Goal: Information Seeking & Learning: Learn about a topic

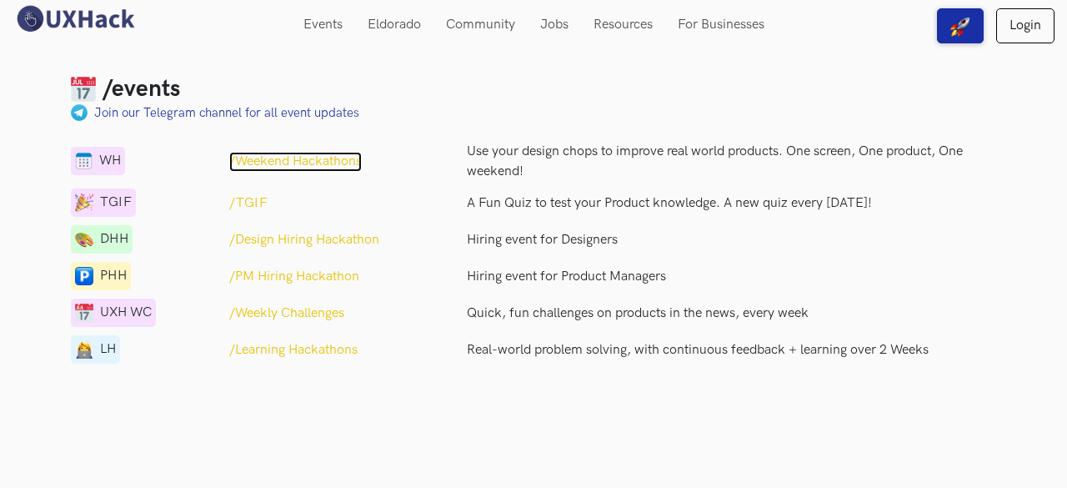
click at [284, 164] on p "/Weekend Hackathons" at bounding box center [295, 162] width 133 height 20
click at [254, 167] on p "/Weekend Hackathons" at bounding box center [295, 162] width 133 height 20
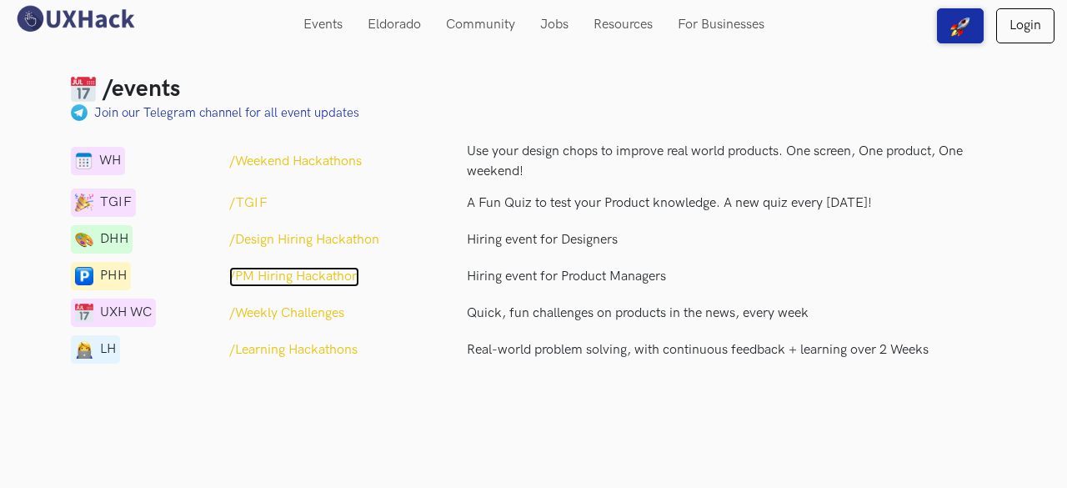
click at [287, 276] on p "/PM Hiring Hackathon" at bounding box center [294, 277] width 130 height 20
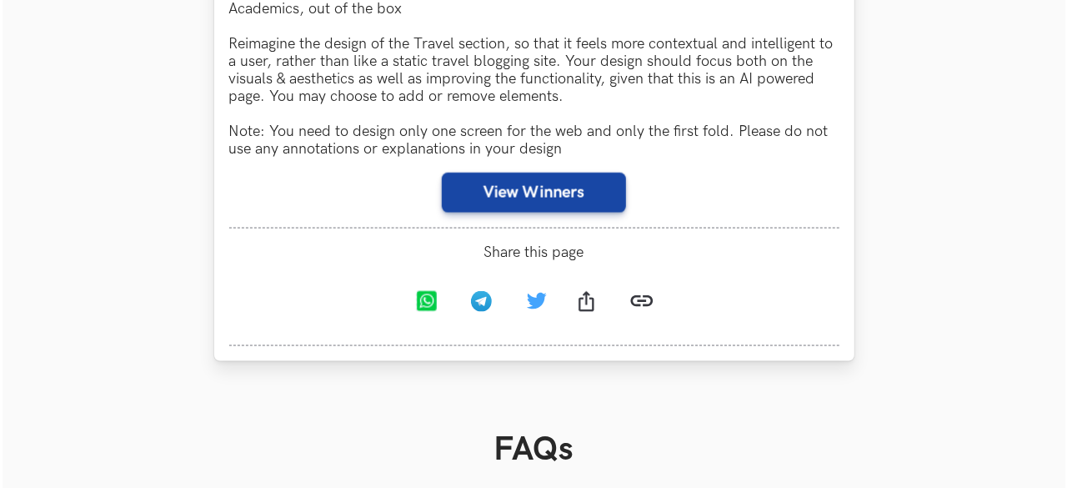
scroll to position [1105, 0]
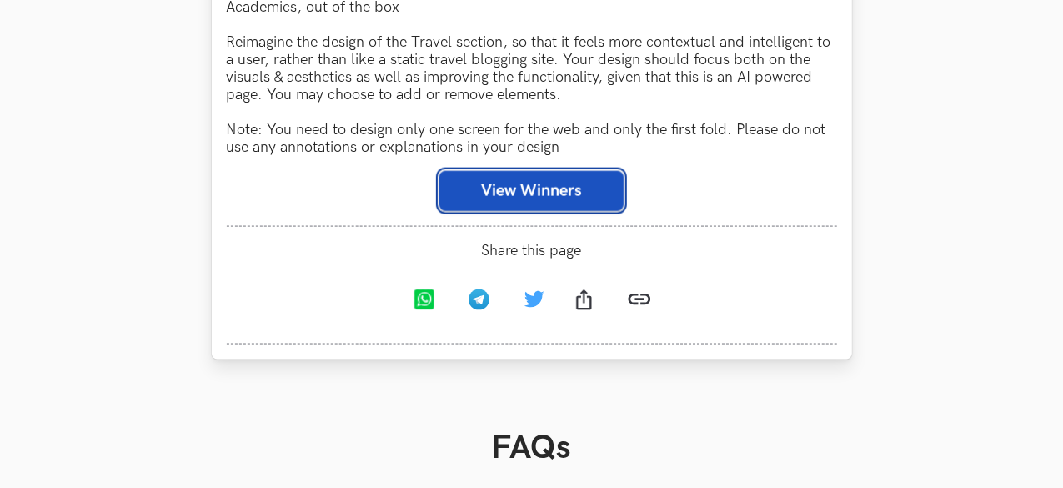
click at [489, 199] on button "View Winners" at bounding box center [531, 191] width 184 height 40
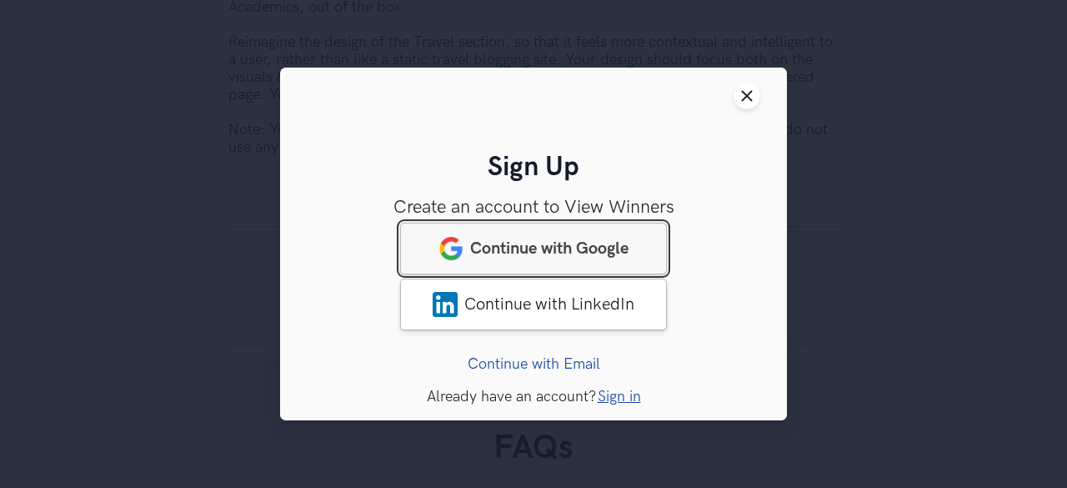
click at [574, 231] on link "Continue with Google" at bounding box center [533, 249] width 267 height 52
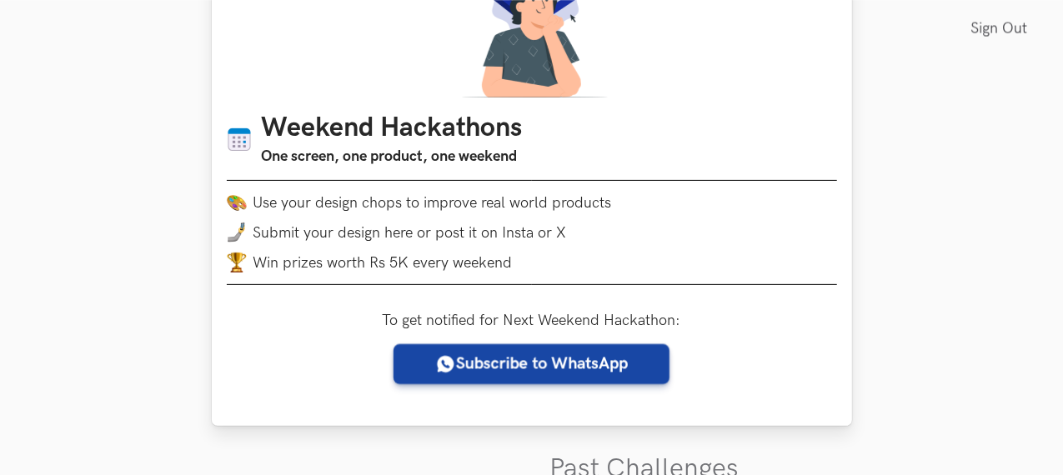
scroll to position [158, 0]
click at [499, 231] on span "Submit your design here or post it on Insta or X" at bounding box center [409, 232] width 313 height 18
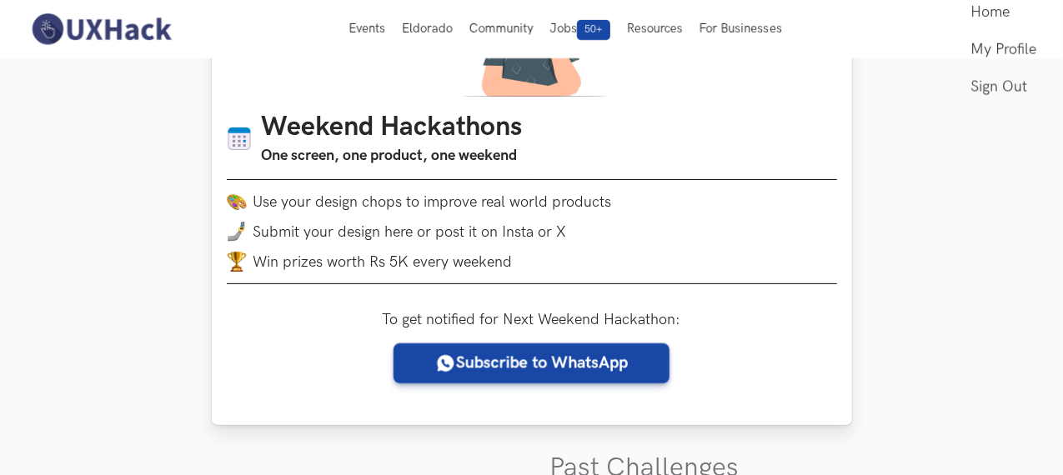
scroll to position [0, 0]
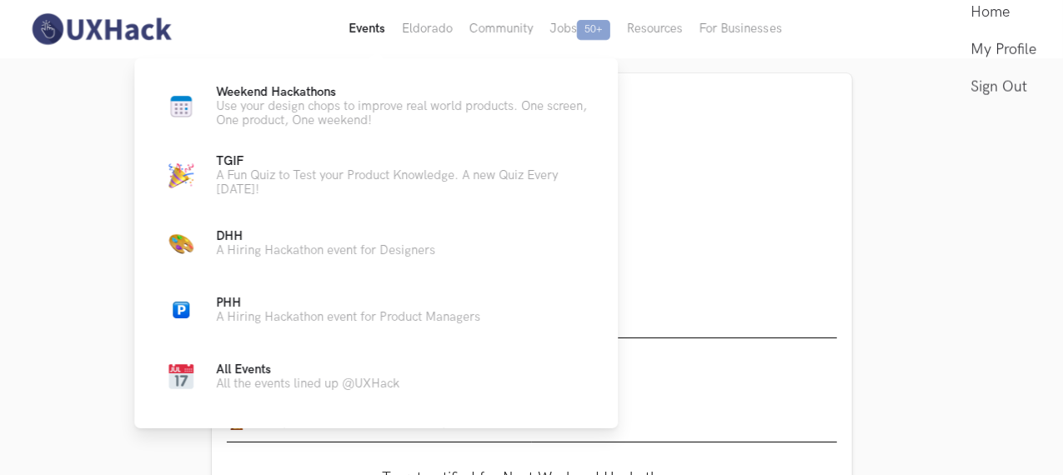
click at [367, 22] on button "Events Live" at bounding box center [366, 29] width 53 height 58
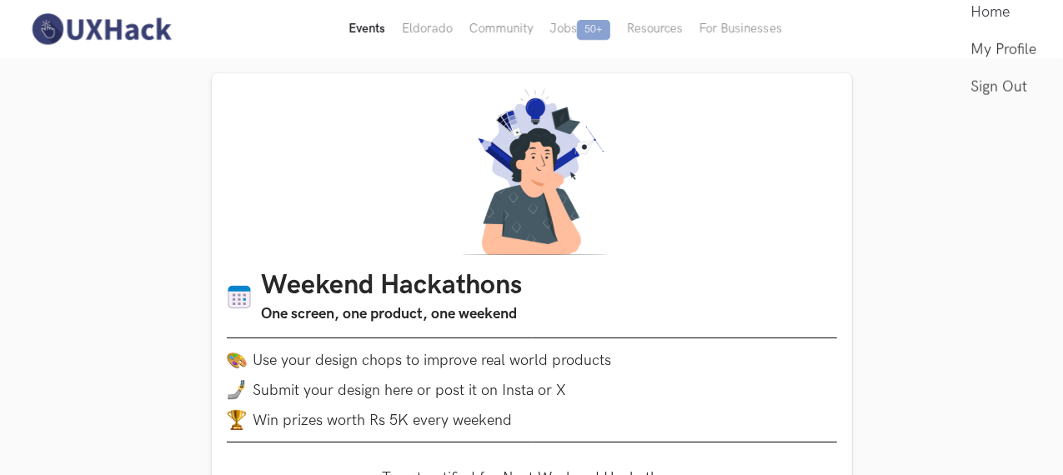
click at [367, 22] on button "Events Live" at bounding box center [366, 29] width 53 height 58
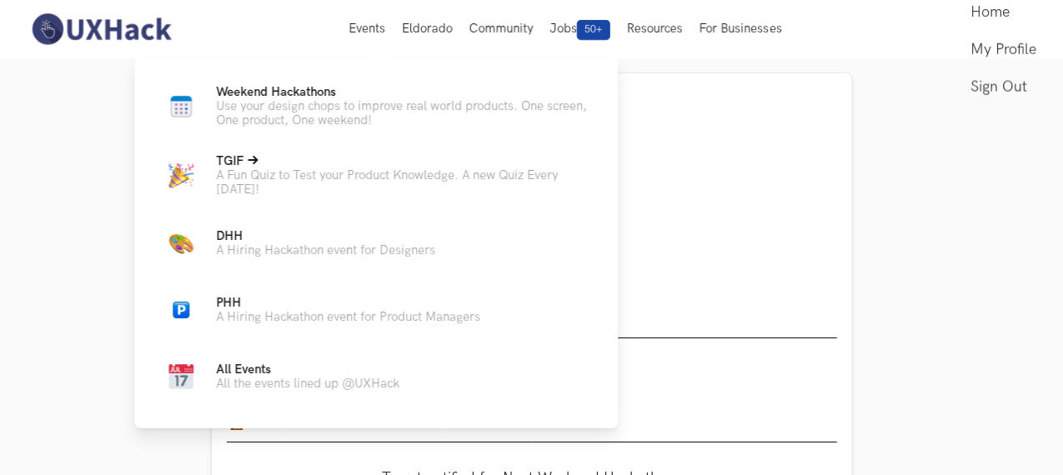
click at [374, 181] on p "A Fun Quiz to Test your Product Knowledge. A new Quiz Every [DATE]!" at bounding box center [403, 182] width 375 height 28
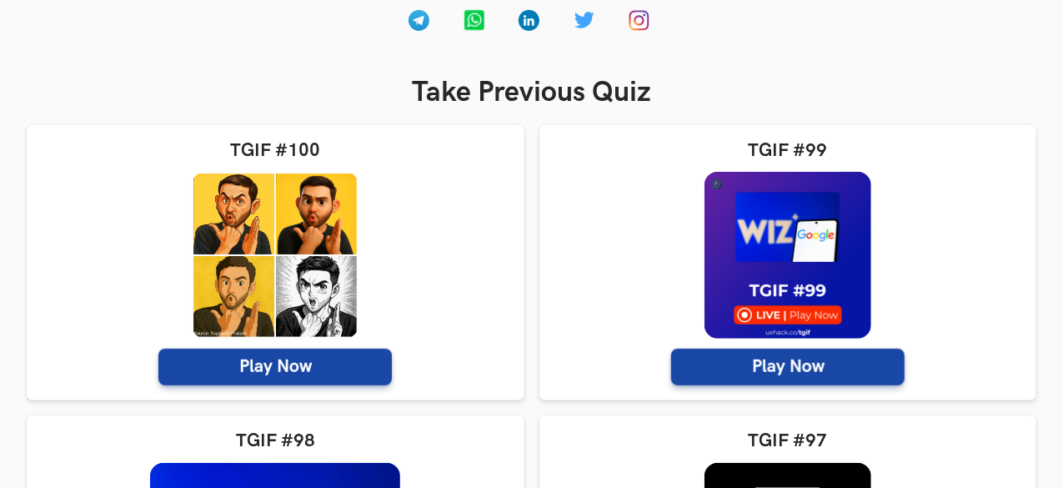
scroll to position [314, 0]
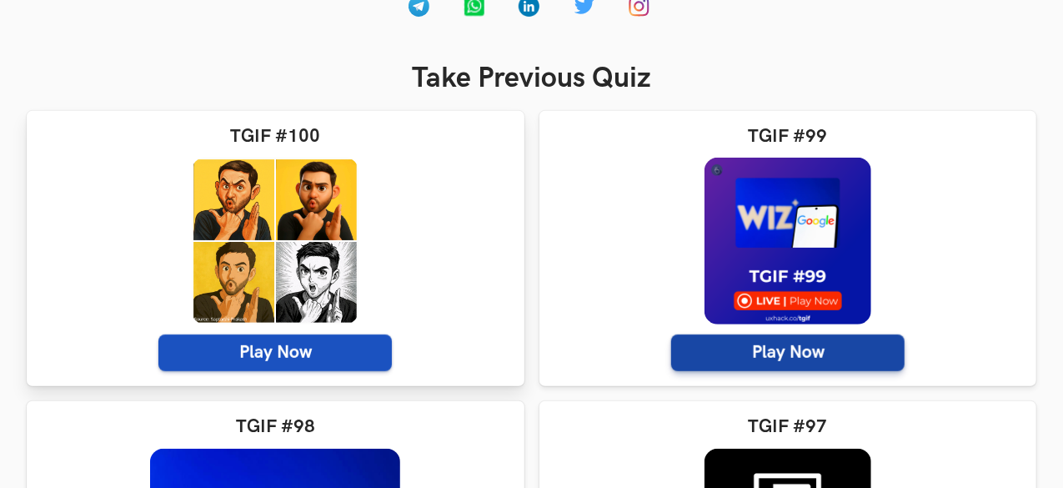
click at [203, 349] on span "Play Now" at bounding box center [274, 352] width 233 height 37
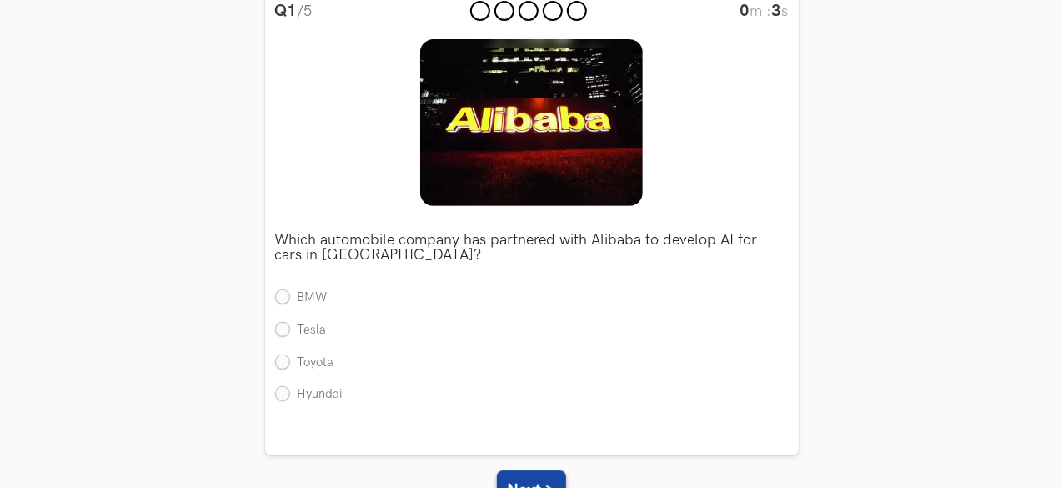
scroll to position [222, 0]
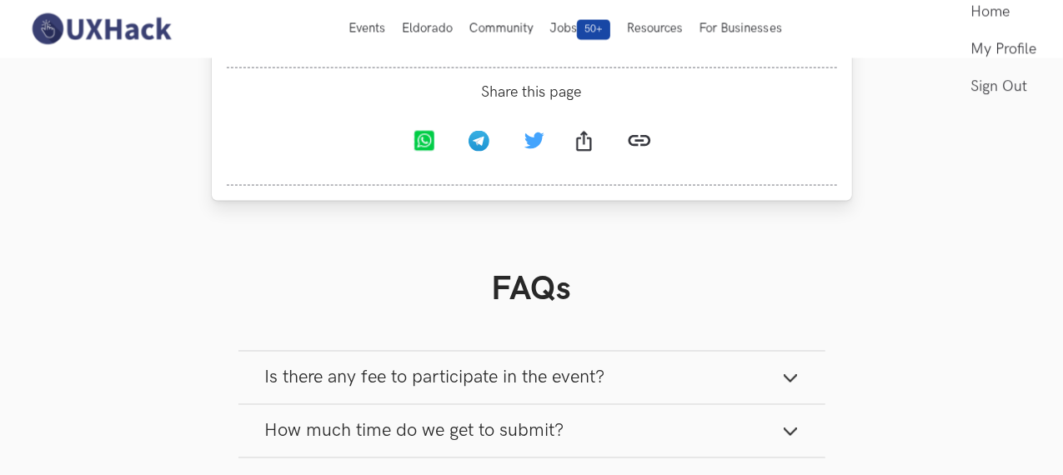
scroll to position [1086, 0]
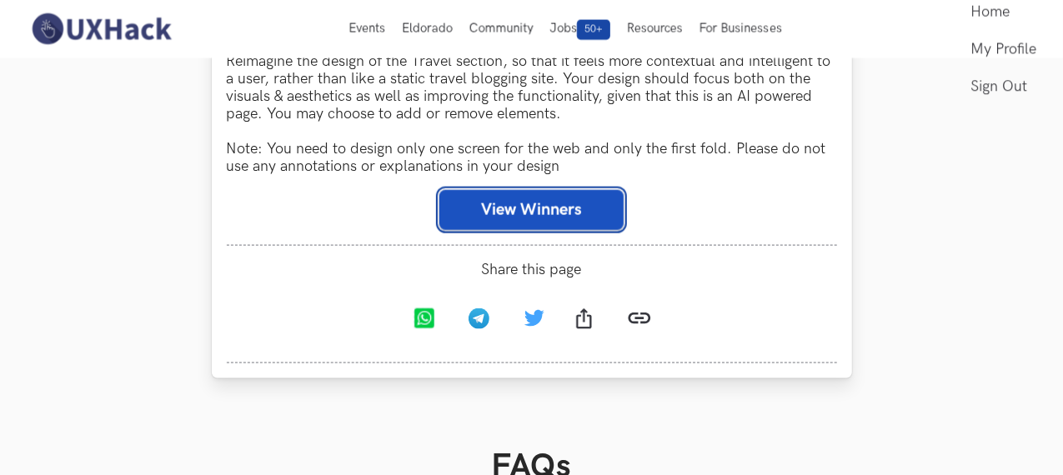
click at [516, 208] on button "View Winners" at bounding box center [531, 210] width 184 height 40
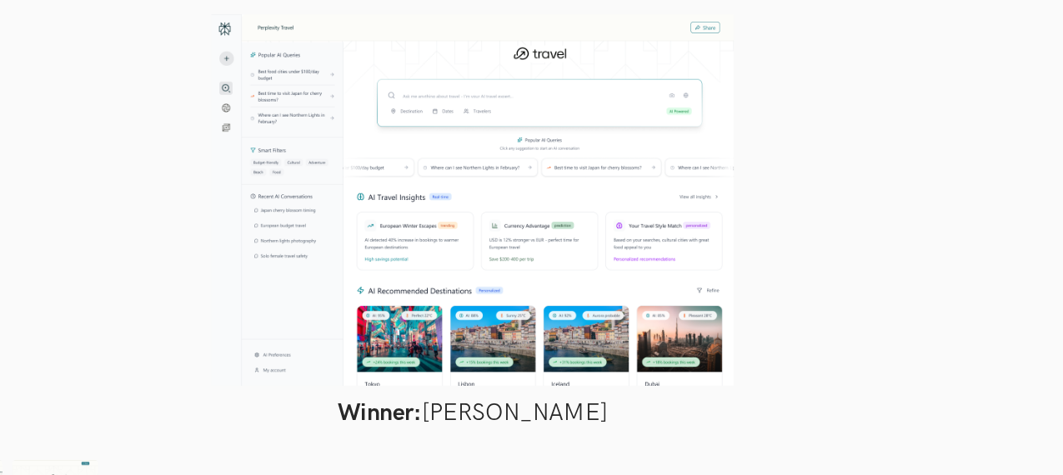
scroll to position [1101, 0]
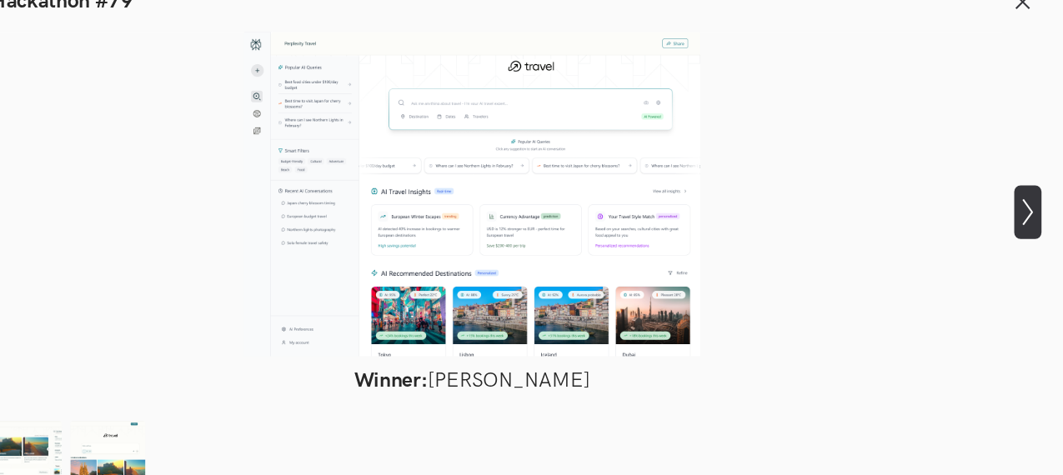
click at [1023, 216] on icon "Show next slide" at bounding box center [1024, 213] width 24 height 24
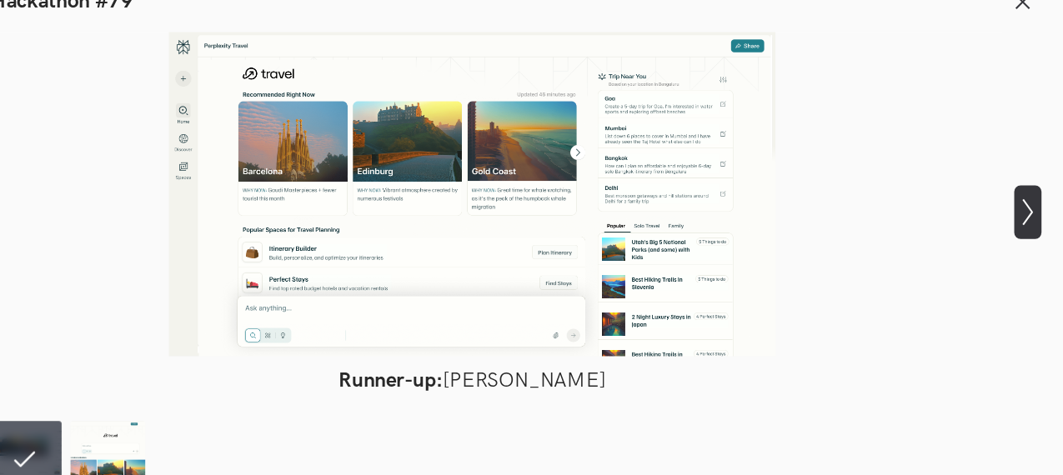
click at [1023, 216] on icon "Show next slide" at bounding box center [1024, 213] width 24 height 24
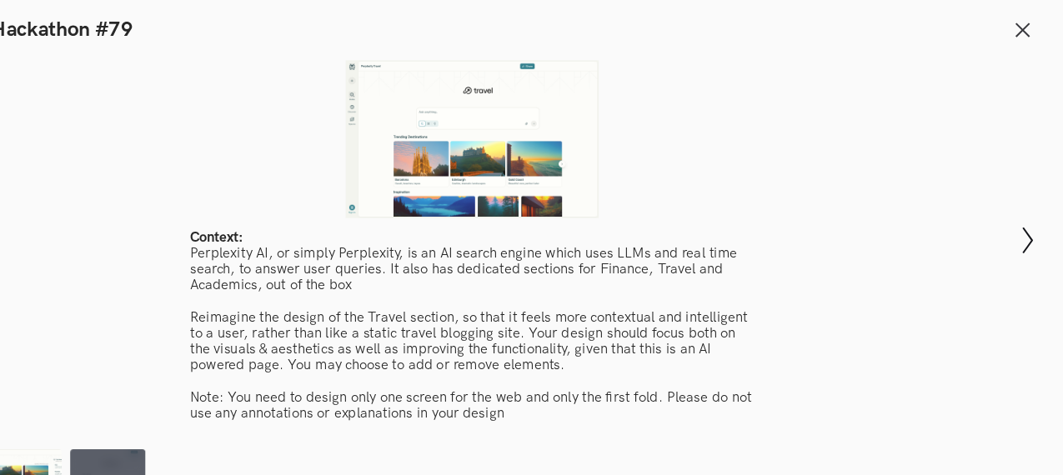
scroll to position [1218, 0]
click at [1027, 203] on icon "Show next slide" at bounding box center [1024, 213] width 24 height 24
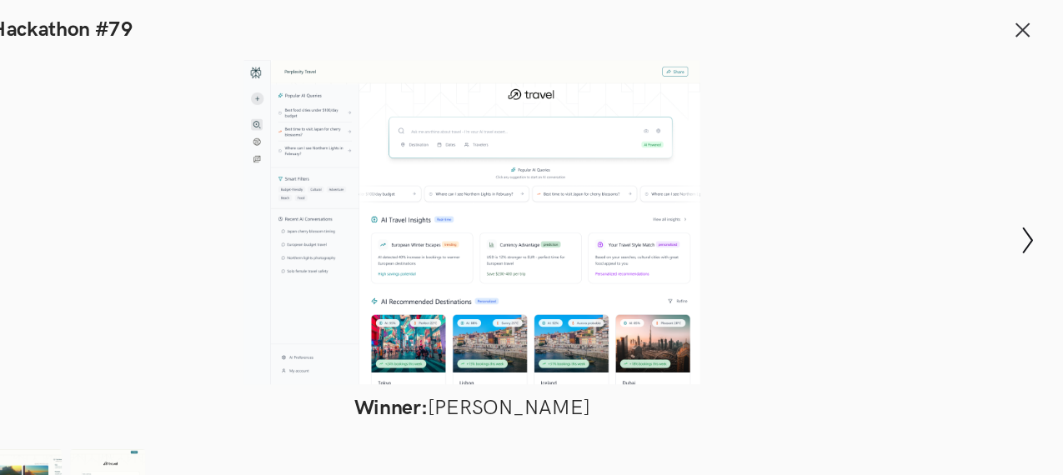
scroll to position [996, 0]
click at [1022, 29] on line at bounding box center [1020, 26] width 11 height 11
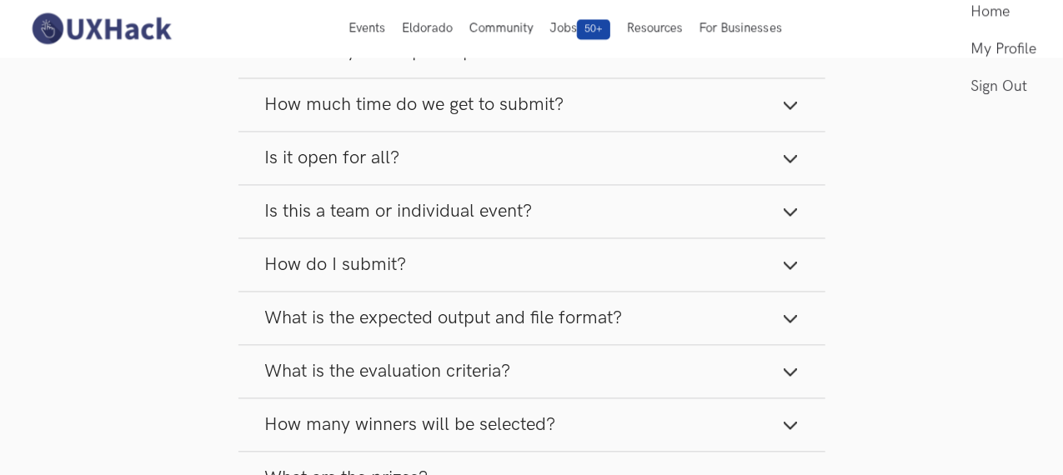
scroll to position [1577, 0]
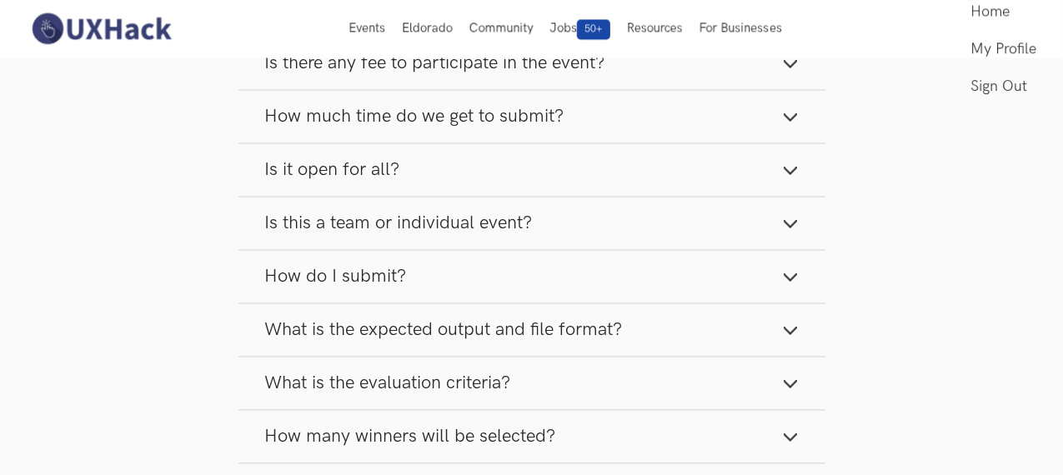
click at [785, 113] on icon "button" at bounding box center [790, 117] width 17 height 17
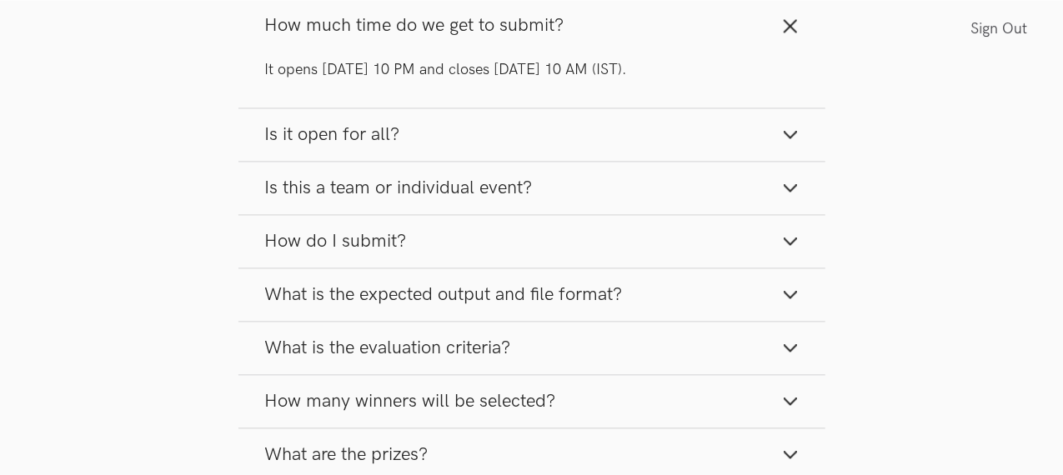
scroll to position [1671, 0]
click at [787, 185] on icon "button" at bounding box center [790, 186] width 17 height 17
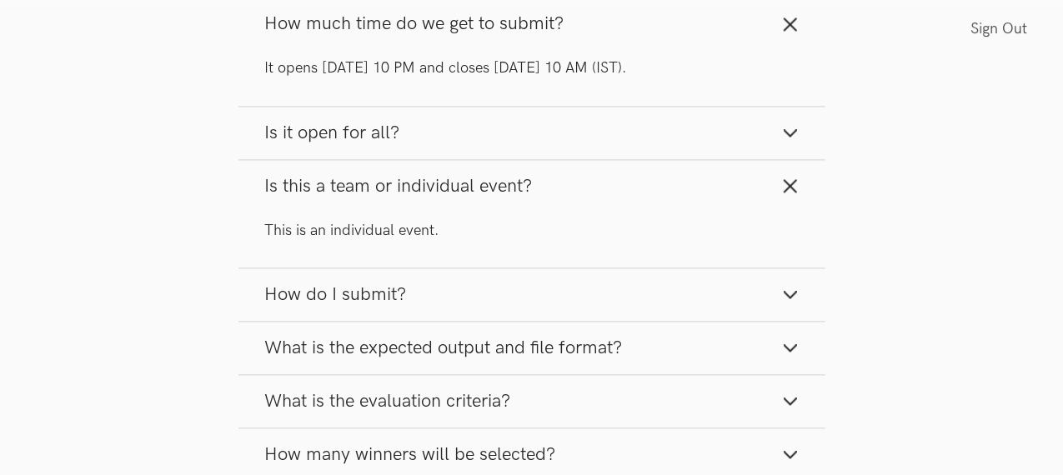
click at [787, 185] on icon "button" at bounding box center [790, 186] width 17 height 17
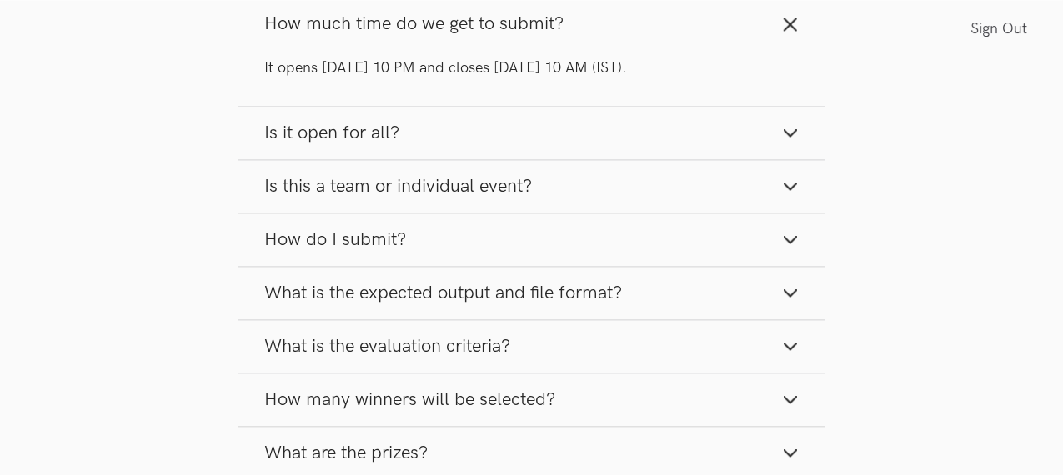
click at [797, 232] on icon "button" at bounding box center [790, 239] width 17 height 17
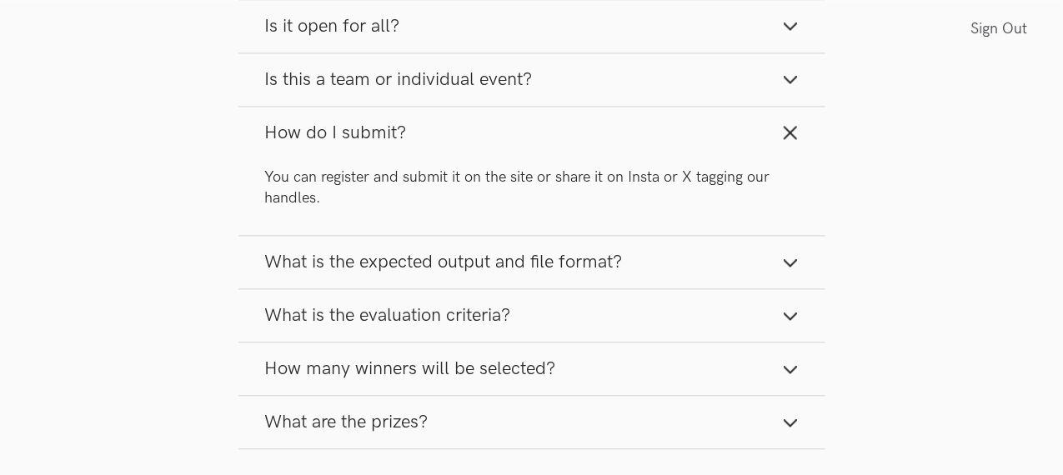
scroll to position [1783, 0]
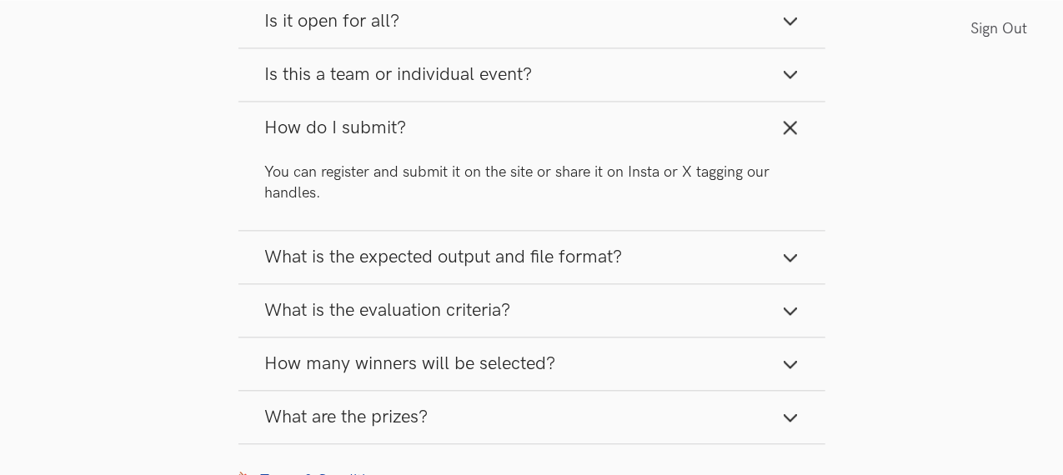
click at [790, 268] on button "What is the expected output and file format?" at bounding box center [531, 257] width 587 height 53
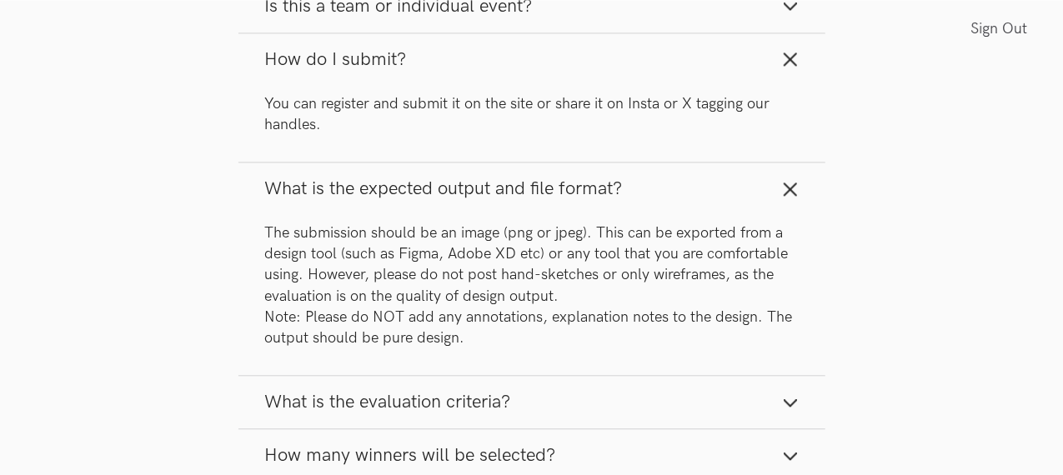
scroll to position [1853, 0]
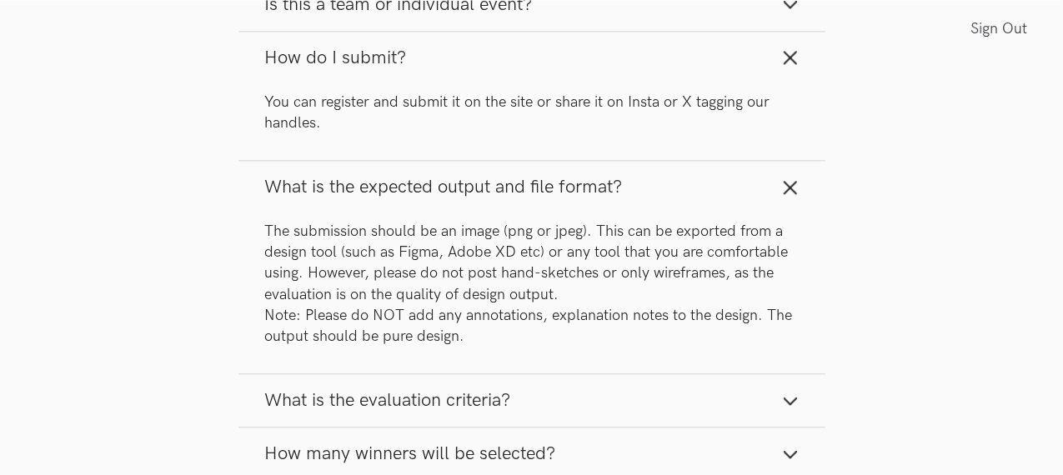
click at [794, 199] on button "What is the expected output and file format?" at bounding box center [531, 187] width 587 height 53
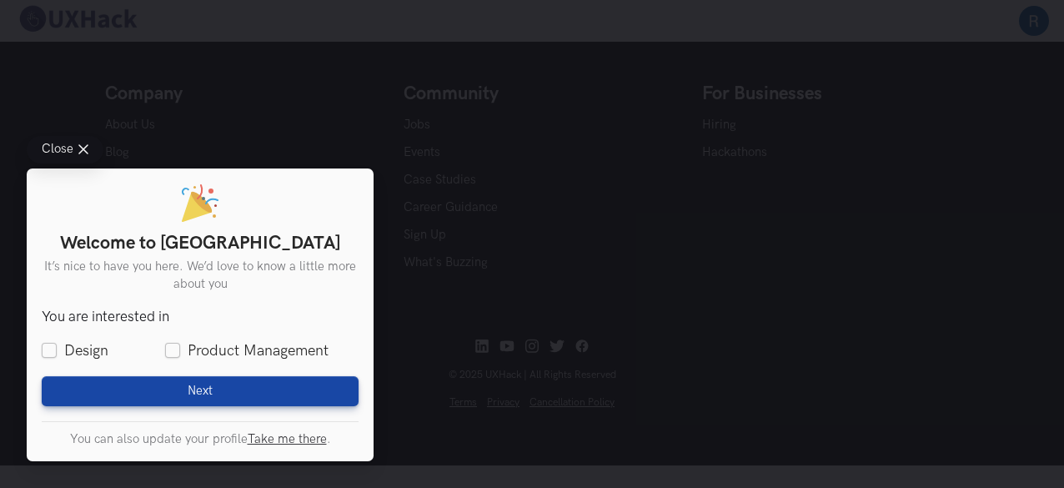
scroll to position [1123, 0]
click at [404, 123] on div "Close Welcome to UXHack It’s nice to have you here. We’d love to know a little …" at bounding box center [532, 244] width 1064 height 488
